Goal: Find specific page/section: Find specific page/section

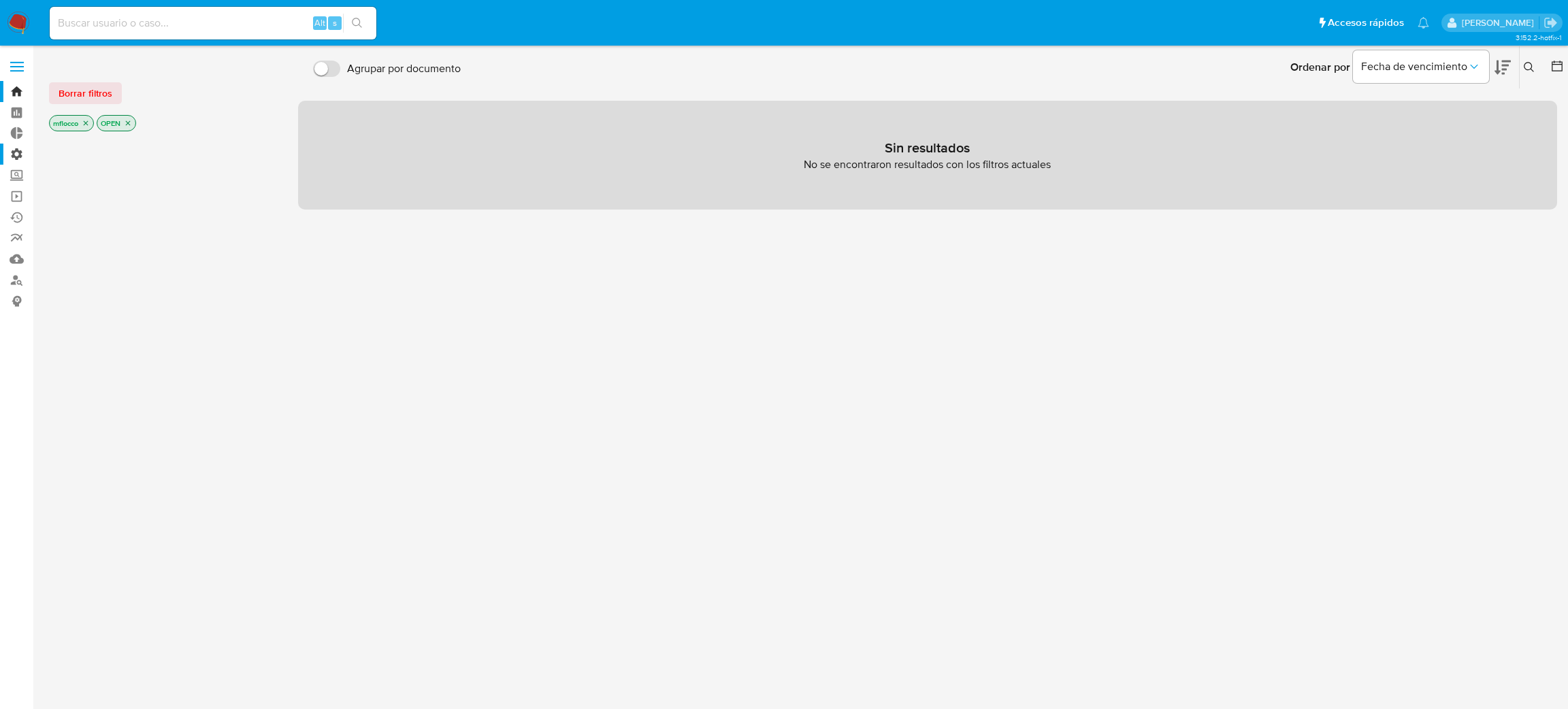
click at [12, 153] on label "Administración" at bounding box center [80, 155] width 162 height 22
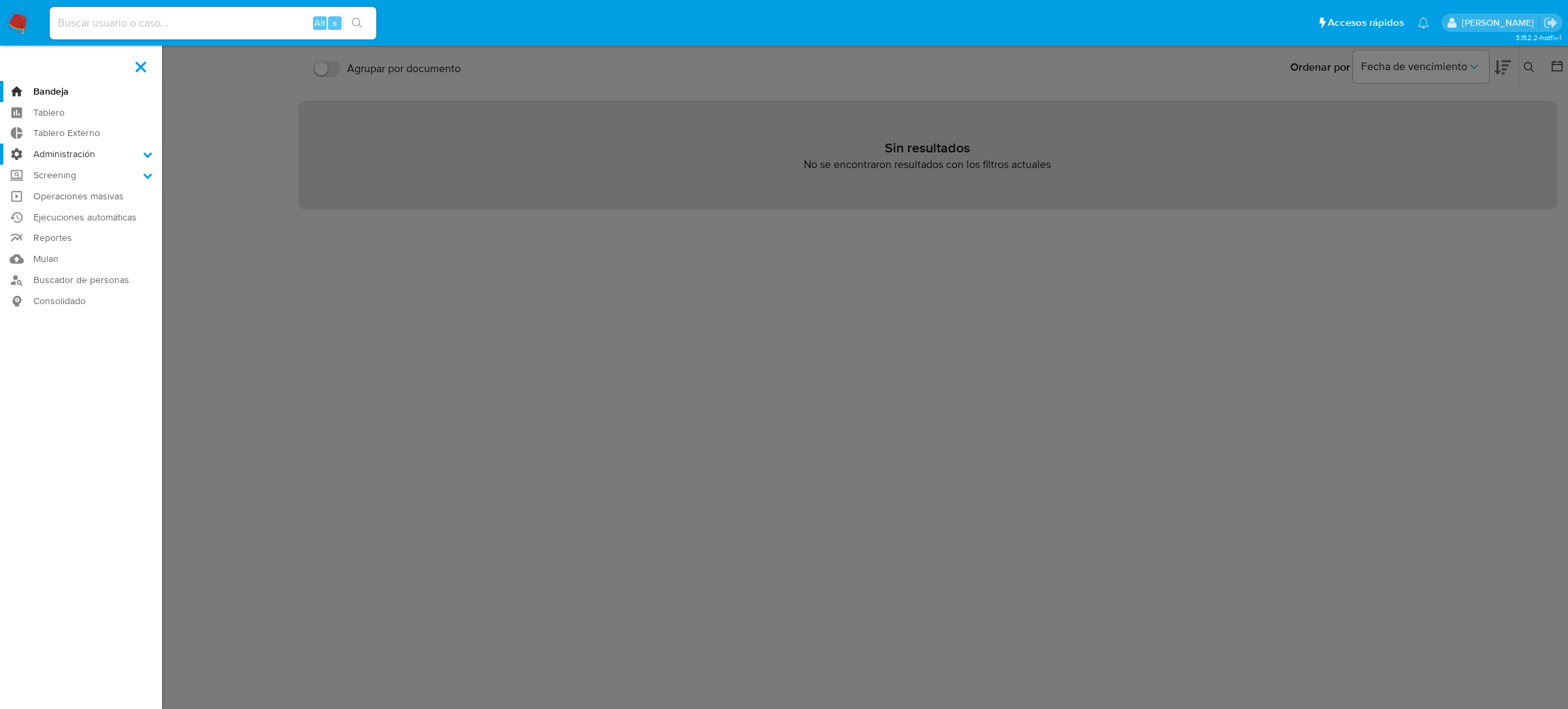
click at [0, 0] on input "Administración" at bounding box center [0, 0] width 0 height 0
click at [71, 178] on link "Reglas" at bounding box center [80, 172] width 162 height 17
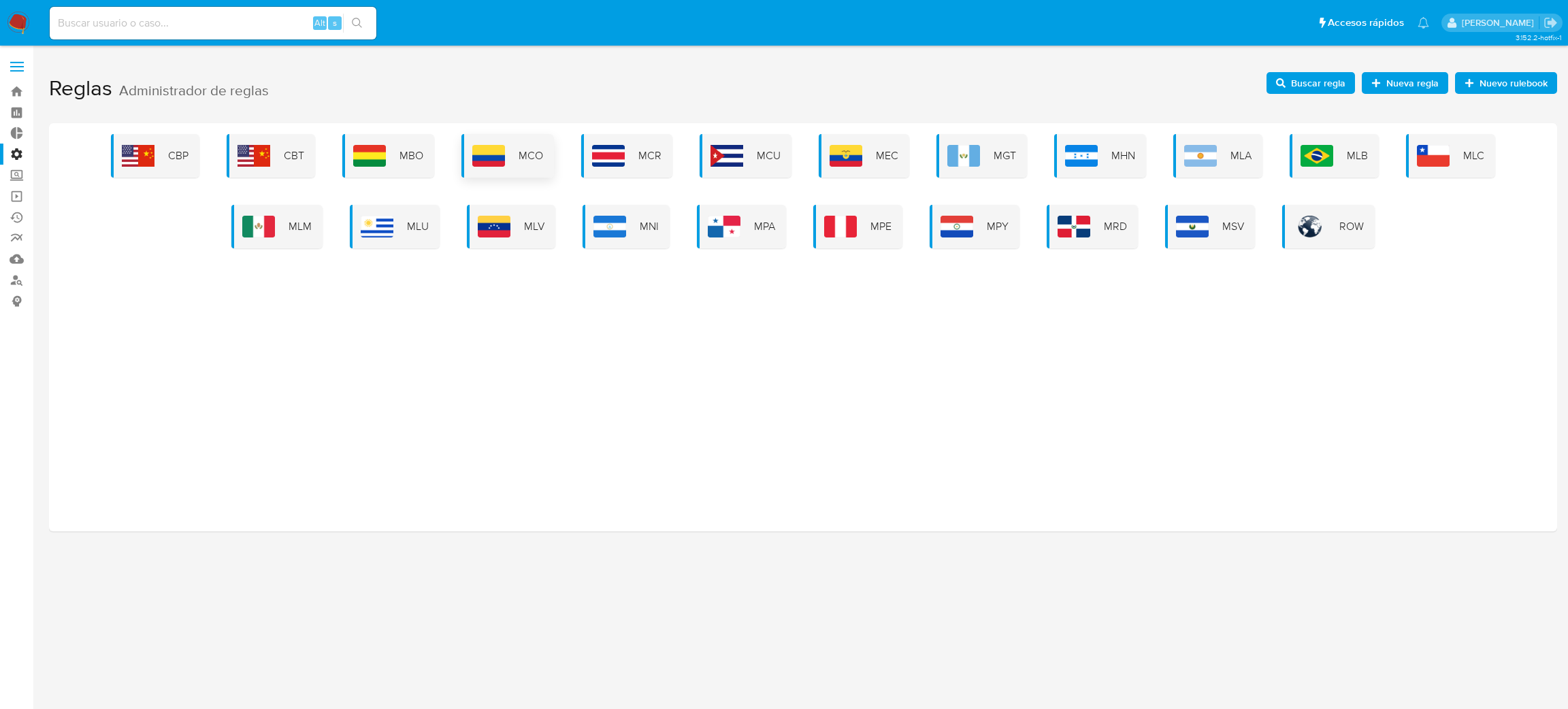
click at [501, 146] on img at bounding box center [488, 156] width 32 height 22
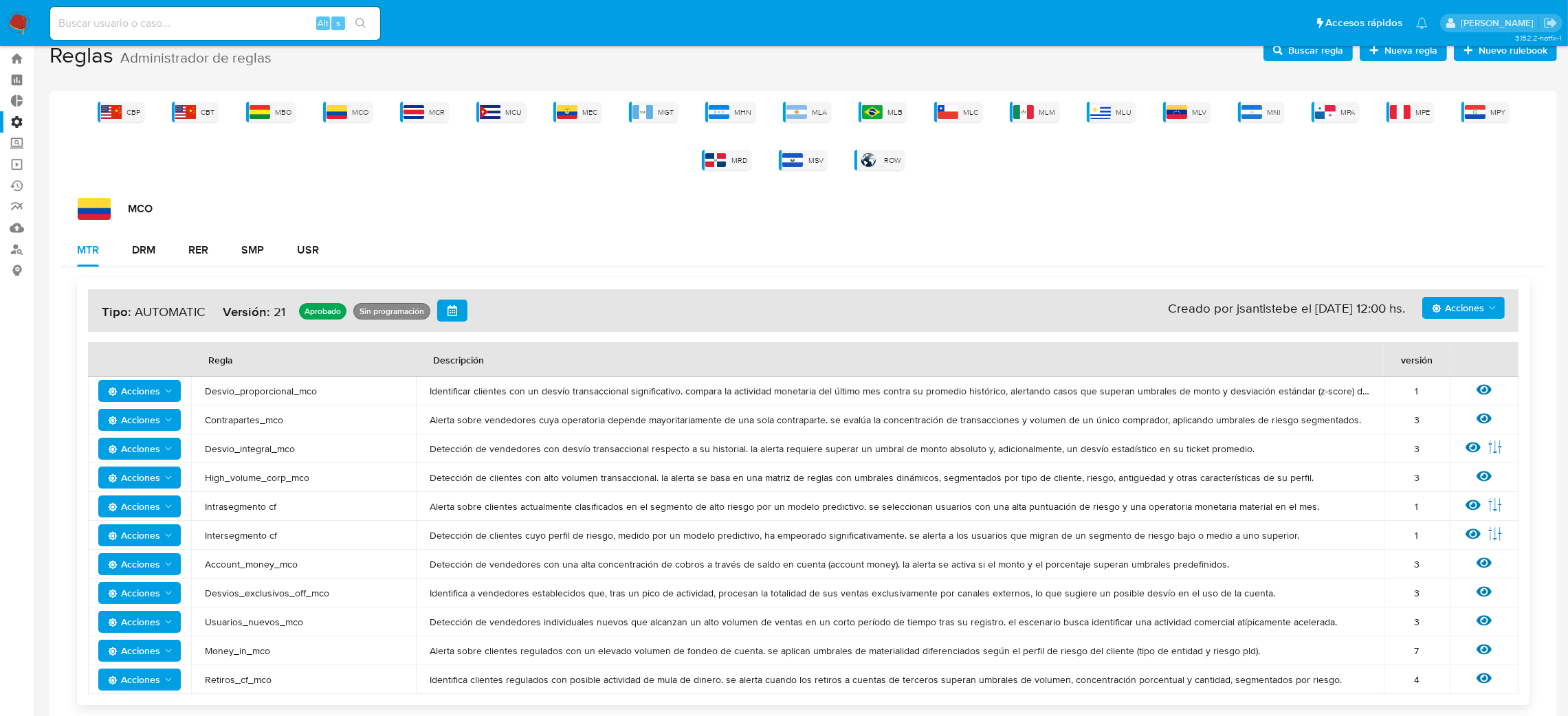
scroll to position [51, 0]
